Goal: Information Seeking & Learning: Find specific page/section

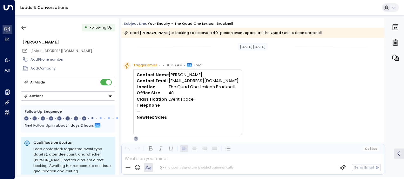
scroll to position [25, 0]
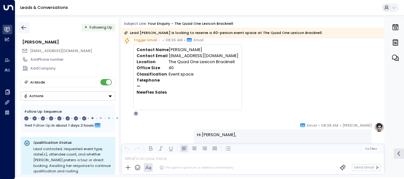
click at [25, 26] on icon "button" at bounding box center [24, 27] width 6 height 6
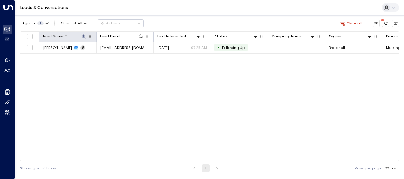
click at [83, 35] on icon at bounding box center [84, 36] width 4 height 4
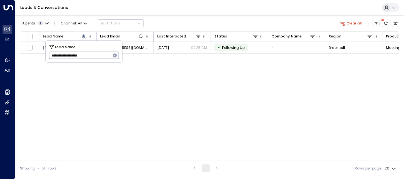
click at [114, 56] on icon "button" at bounding box center [115, 55] width 4 height 4
click at [114, 56] on input "text" at bounding box center [84, 55] width 70 height 10
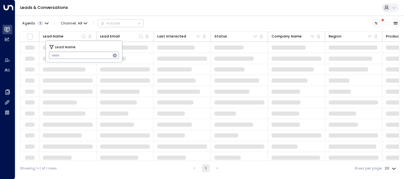
type input "**********"
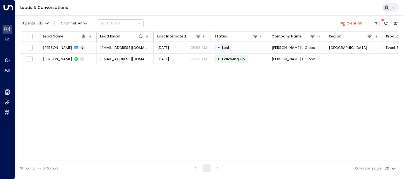
click at [204, 15] on div "Agents 1 Channel: All Actions Clear all Lead Name Lead Email Last Interacted St…" at bounding box center [210, 95] width 380 height 161
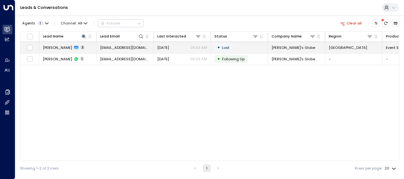
click at [169, 48] on span "[DATE]" at bounding box center [163, 47] width 12 height 5
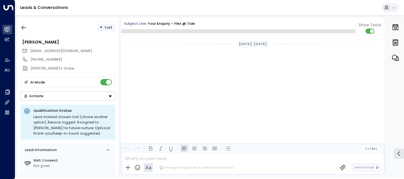
scroll to position [556, 0]
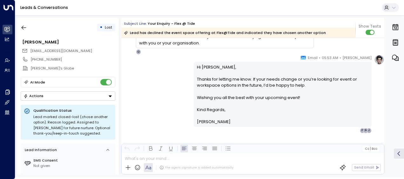
click at [372, 99] on div "[PERSON_NAME] • 05:53 AM • Email Hi [PERSON_NAME], Thanks for letting me know. …" at bounding box center [289, 94] width 191 height 79
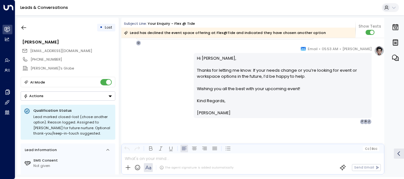
scroll to position [565, 0]
click at [302, 95] on p "Hi [PERSON_NAME], Thanks for letting me know. If your needs change or you’re lo…" at bounding box center [283, 76] width 172 height 43
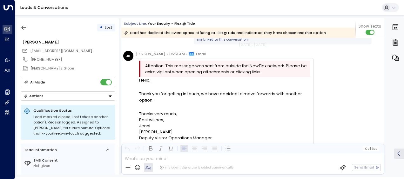
scroll to position [337, 0]
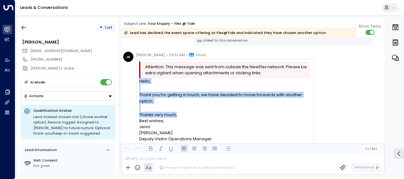
drag, startPoint x: 186, startPoint y: 115, endPoint x: 140, endPoint y: 83, distance: 55.8
click at [140, 83] on div "Hello, Thank you for getting in touch, we have decided to move forwards with an…" at bounding box center [224, 172] width 171 height 188
copy div "Hello, Thank you for getting in touch, we have decided to move forwards with an…"
click at [22, 24] on button "button" at bounding box center [23, 27] width 11 height 11
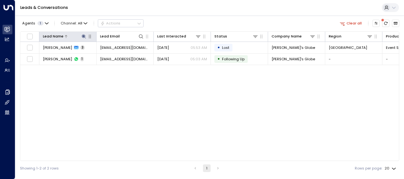
click at [83, 37] on icon at bounding box center [84, 36] width 4 height 4
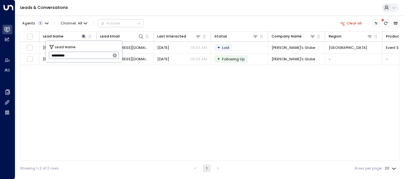
click at [115, 55] on icon "button" at bounding box center [115, 55] width 4 height 4
click at [102, 53] on input "text" at bounding box center [84, 55] width 70 height 10
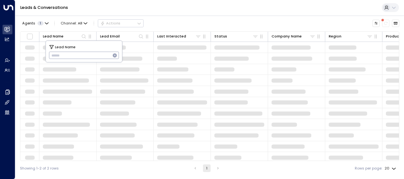
type input "**********"
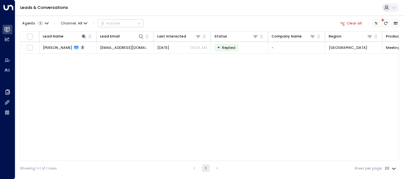
click at [184, 79] on div "Lead Name Lead Email Last Interacted Status Company Name Region Product # of pe…" at bounding box center [210, 96] width 380 height 130
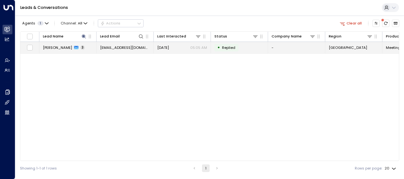
click at [177, 50] on td "[DATE] 05:05 AM" at bounding box center [182, 47] width 57 height 11
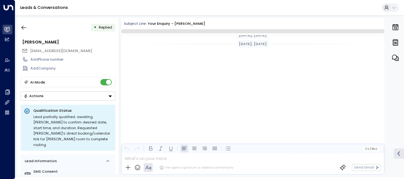
scroll to position [353, 0]
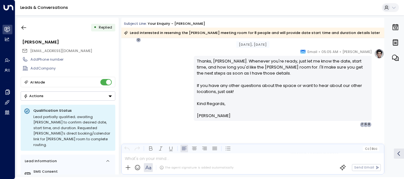
click at [202, 97] on p "Thanks, [PERSON_NAME]. Whenever you're ready, just let me know the date, start …" at bounding box center [283, 79] width 172 height 43
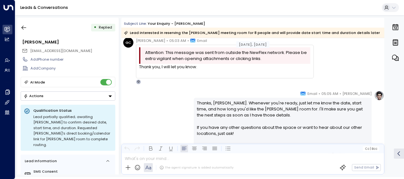
scroll to position [356, 0]
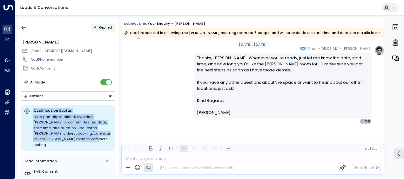
drag, startPoint x: 74, startPoint y: 137, endPoint x: 34, endPoint y: 109, distance: 49.1
click at [34, 109] on div "Qualification Status Lead partially qualified; awaiting [PERSON_NAME] to confir…" at bounding box center [72, 128] width 79 height 40
copy div "Qualification Status Lead partially qualified; awaiting [PERSON_NAME] to confir…"
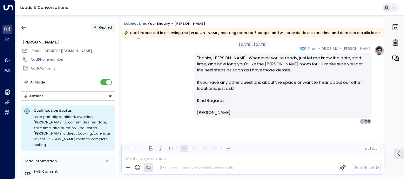
click at [23, 21] on div "• Replied [PERSON_NAME] [EMAIL_ADDRESS][DOMAIN_NAME] Add Phone number Add Compa…" at bounding box center [68, 96] width 102 height 157
click at [26, 23] on button "button" at bounding box center [23, 27] width 11 height 11
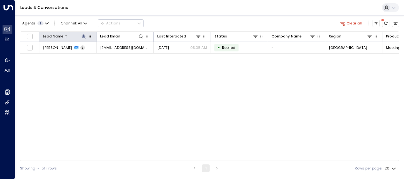
click at [85, 38] on icon at bounding box center [84, 36] width 4 height 4
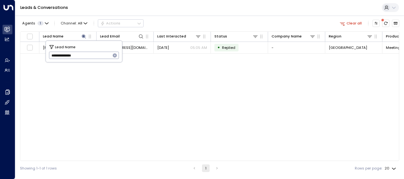
click at [116, 57] on icon "button" at bounding box center [115, 55] width 4 height 4
click at [116, 57] on input "text" at bounding box center [84, 55] width 70 height 10
type input "**********"
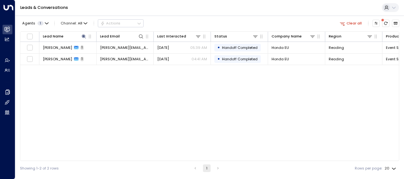
click at [188, 72] on div "Lead Name Lead Email Last Interacted Status Company Name Region Product # of pe…" at bounding box center [210, 96] width 380 height 130
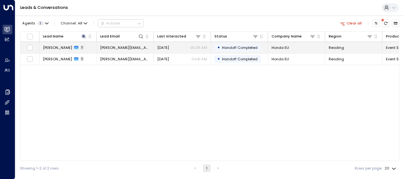
click at [184, 45] on div "[DATE] 05:39 AM" at bounding box center [182, 47] width 50 height 5
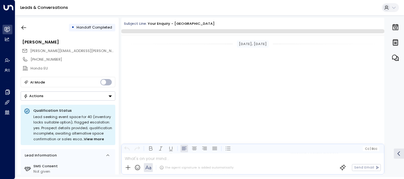
scroll to position [140, 0]
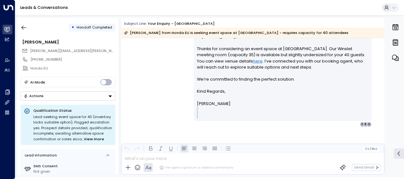
drag, startPoint x: 383, startPoint y: 121, endPoint x: 383, endPoint y: 109, distance: 11.5
click at [383, 109] on div "[DATE], [DATE] Handed Off to our booking agent [DATE][DATE] 5:39 am [PERSON_NAM…" at bounding box center [252, 106] width 263 height 137
drag, startPoint x: 383, startPoint y: 109, endPoint x: 340, endPoint y: 100, distance: 44.2
click at [340, 100] on p at bounding box center [283, 98] width 172 height 6
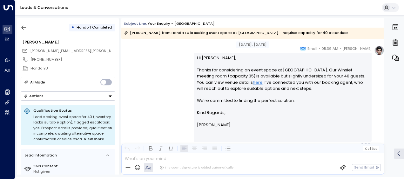
scroll to position [127, 0]
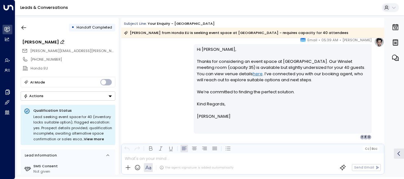
drag, startPoint x: 22, startPoint y: 41, endPoint x: 55, endPoint y: 44, distance: 33.2
click at [55, 44] on div "[PERSON_NAME]" at bounding box center [68, 42] width 93 height 6
click at [46, 39] on input "**********" at bounding box center [68, 42] width 92 height 6
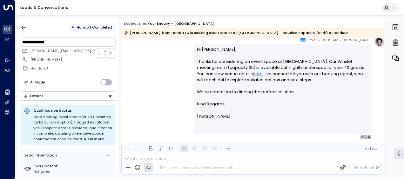
click at [46, 39] on input "**********" at bounding box center [68, 42] width 92 height 6
click at [149, 69] on div "[PERSON_NAME] • 05:39 AM • Email Hi [PERSON_NAME], Thanks for considering an ev…" at bounding box center [252, 88] width 263 height 103
click at [94, 51] on div "[PERSON_NAME][EMAIL_ADDRESS][PERSON_NAME][DOMAIN_NAME]" at bounding box center [68, 51] width 93 height 8
click at [96, 52] on button at bounding box center [100, 53] width 10 height 10
drag, startPoint x: 385, startPoint y: 116, endPoint x: 388, endPoint y: 85, distance: 31.3
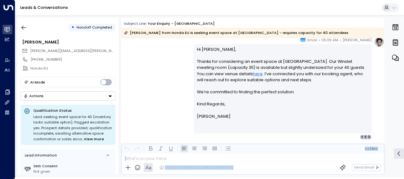
click at [388, 85] on div "• Handoff Completed [PERSON_NAME] [PERSON_NAME][EMAIL_ADDRESS][PERSON_NAME][DOM…" at bounding box center [210, 96] width 387 height 157
drag, startPoint x: 388, startPoint y: 85, endPoint x: 382, endPoint y: 87, distance: 6.0
click at [382, 87] on div "[PERSON_NAME] • 05:39 AM • Email Hi [PERSON_NAME], Thanks for considering an ev…" at bounding box center [289, 88] width 191 height 103
click at [383, 88] on div "[PERSON_NAME] • 05:39 AM • Email Hi [PERSON_NAME], Thanks for considering an ev…" at bounding box center [289, 88] width 191 height 103
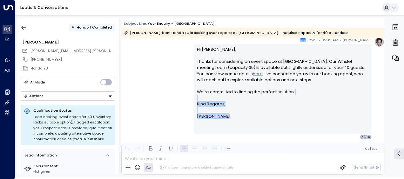
drag, startPoint x: 383, startPoint y: 113, endPoint x: 383, endPoint y: 96, distance: 17.5
click at [383, 96] on div "[PERSON_NAME] • 05:39 AM • Email Hi [PERSON_NAME], Thanks for considering an ev…" at bounding box center [289, 88] width 191 height 103
drag, startPoint x: 383, startPoint y: 96, endPoint x: 376, endPoint y: 120, distance: 25.1
click at [376, 120] on div "[PERSON_NAME] • 05:39 AM • Email Hi [PERSON_NAME], Thanks for considering an ev…" at bounding box center [289, 88] width 191 height 103
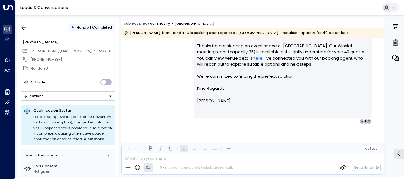
scroll to position [143, 0]
drag, startPoint x: 385, startPoint y: 125, endPoint x: 384, endPoint y: 113, distance: 12.4
click at [384, 113] on div "[DATE], [DATE] Handed Off to our booking agent [DATE][DATE] 5:39 am [PERSON_NAM…" at bounding box center [252, 106] width 263 height 137
click at [342, 108] on div "Hi [PERSON_NAME], Thanks for considering an event space at [GEOGRAPHIC_DATA]. O…" at bounding box center [283, 74] width 172 height 86
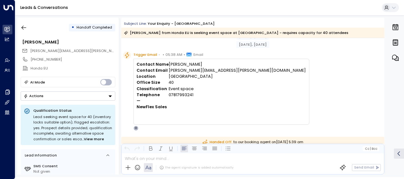
scroll to position [0, 0]
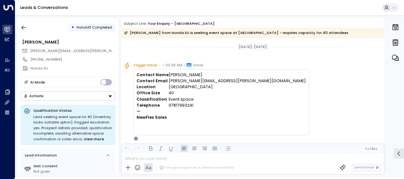
click at [44, 5] on link "Leads & Conversations" at bounding box center [44, 7] width 48 height 5
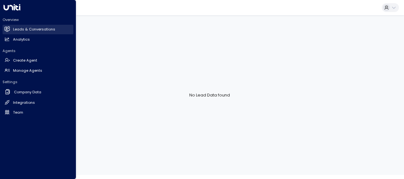
click at [24, 31] on h2 "Leads & Conversations" at bounding box center [34, 29] width 42 height 5
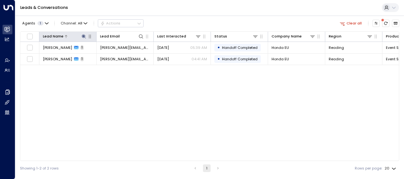
click at [84, 38] on icon at bounding box center [83, 36] width 5 height 5
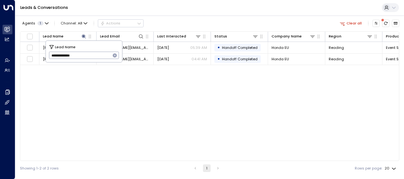
click at [112, 56] on button "button" at bounding box center [115, 55] width 8 height 8
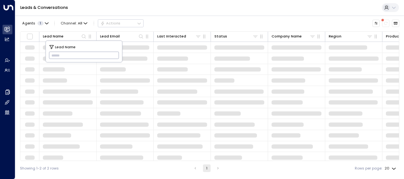
click at [112, 56] on input "text" at bounding box center [84, 55] width 70 height 10
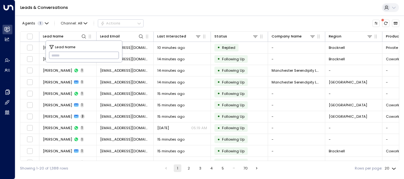
paste input "**********"
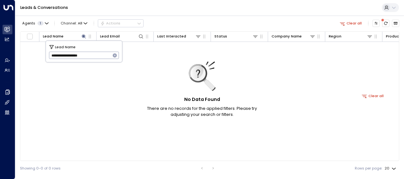
type input "**********"
click at [116, 55] on icon "button" at bounding box center [115, 55] width 4 height 4
click at [97, 52] on input "text" at bounding box center [84, 55] width 70 height 10
type input "**********"
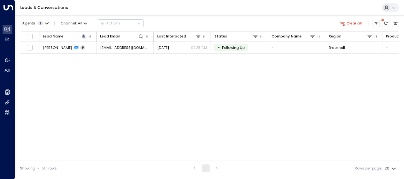
click at [160, 82] on div "Lead Name Lead Email Last Interacted Status Company Name Region Product # of pe…" at bounding box center [210, 96] width 380 height 130
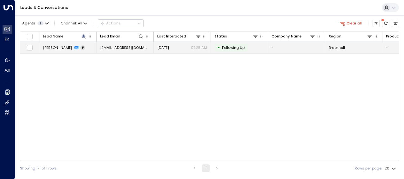
click at [168, 51] on td "[DATE] 07:25 AM" at bounding box center [182, 47] width 57 height 11
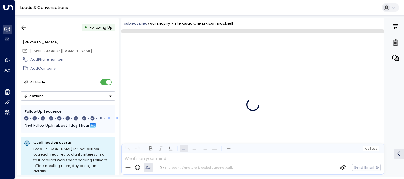
scroll to position [2299, 0]
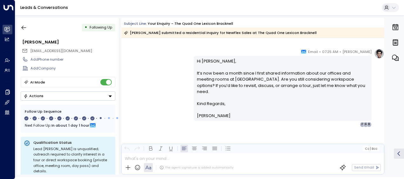
click at [291, 92] on p "Hi [PERSON_NAME], It’s now been a month since I first shared information about …" at bounding box center [283, 79] width 172 height 43
click at [21, 29] on icon "button" at bounding box center [24, 27] width 6 height 6
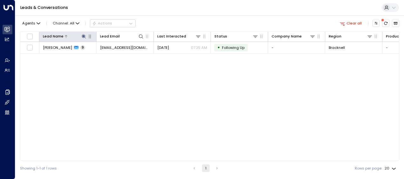
click at [86, 38] on button at bounding box center [84, 36] width 6 height 6
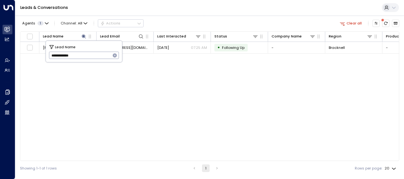
click at [119, 56] on button "button" at bounding box center [115, 55] width 8 height 8
click at [94, 58] on input "text" at bounding box center [84, 55] width 70 height 10
paste input "**********"
type input "**********"
click at [183, 114] on div "Lead Name Lead Email Last Interacted Status Company Name Region Product # of pe…" at bounding box center [210, 96] width 380 height 130
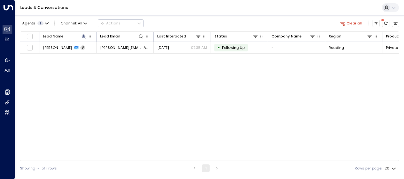
click at [183, 114] on div "Lead Name Lead Email Last Interacted Status Company Name Region Product # of pe…" at bounding box center [210, 96] width 380 height 130
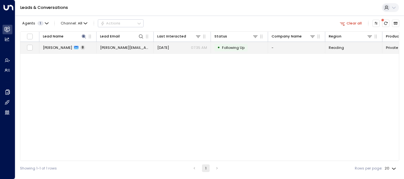
click at [165, 46] on span "[DATE]" at bounding box center [163, 47] width 12 height 5
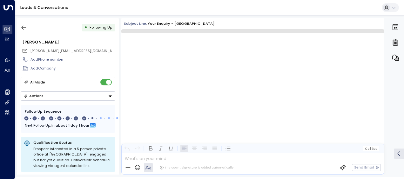
scroll to position [2103, 0]
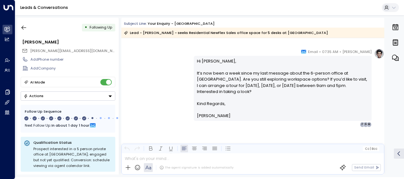
click at [322, 92] on p "Hi [PERSON_NAME], It’s now been a week since my last message about the 6-person…" at bounding box center [283, 79] width 172 height 43
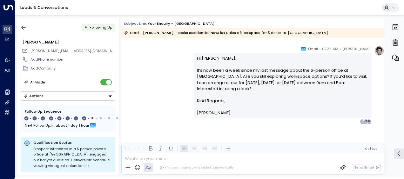
scroll to position [997, 0]
click at [25, 27] on icon "button" at bounding box center [24, 27] width 6 height 6
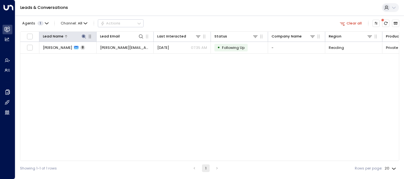
click at [84, 35] on icon at bounding box center [83, 36] width 5 height 5
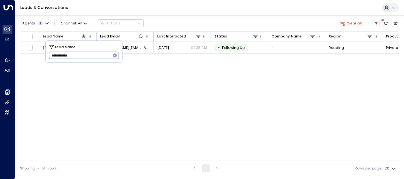
click at [115, 56] on icon "button" at bounding box center [115, 55] width 5 height 5
click at [112, 55] on input "text" at bounding box center [84, 55] width 70 height 10
paste input "**********"
type input "**********"
click at [177, 89] on div "Lead Name Lead Email Last Interacted Status Company Name Region Product # of pe…" at bounding box center [210, 96] width 380 height 130
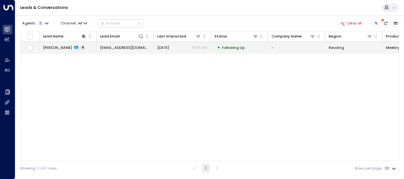
click at [175, 47] on div "[DATE] 07:15 AM" at bounding box center [182, 47] width 50 height 5
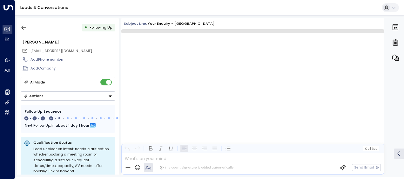
scroll to position [787, 0]
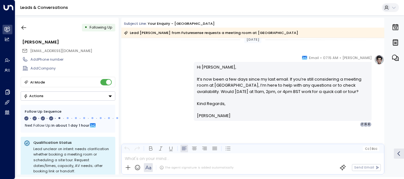
click at [345, 98] on p "Hi [PERSON_NAME], It’s now been a few days since my last email. If you’re still…" at bounding box center [283, 82] width 172 height 37
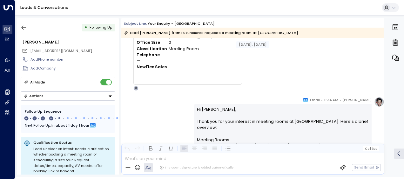
scroll to position [0, 0]
